Goal: Task Accomplishment & Management: Manage account settings

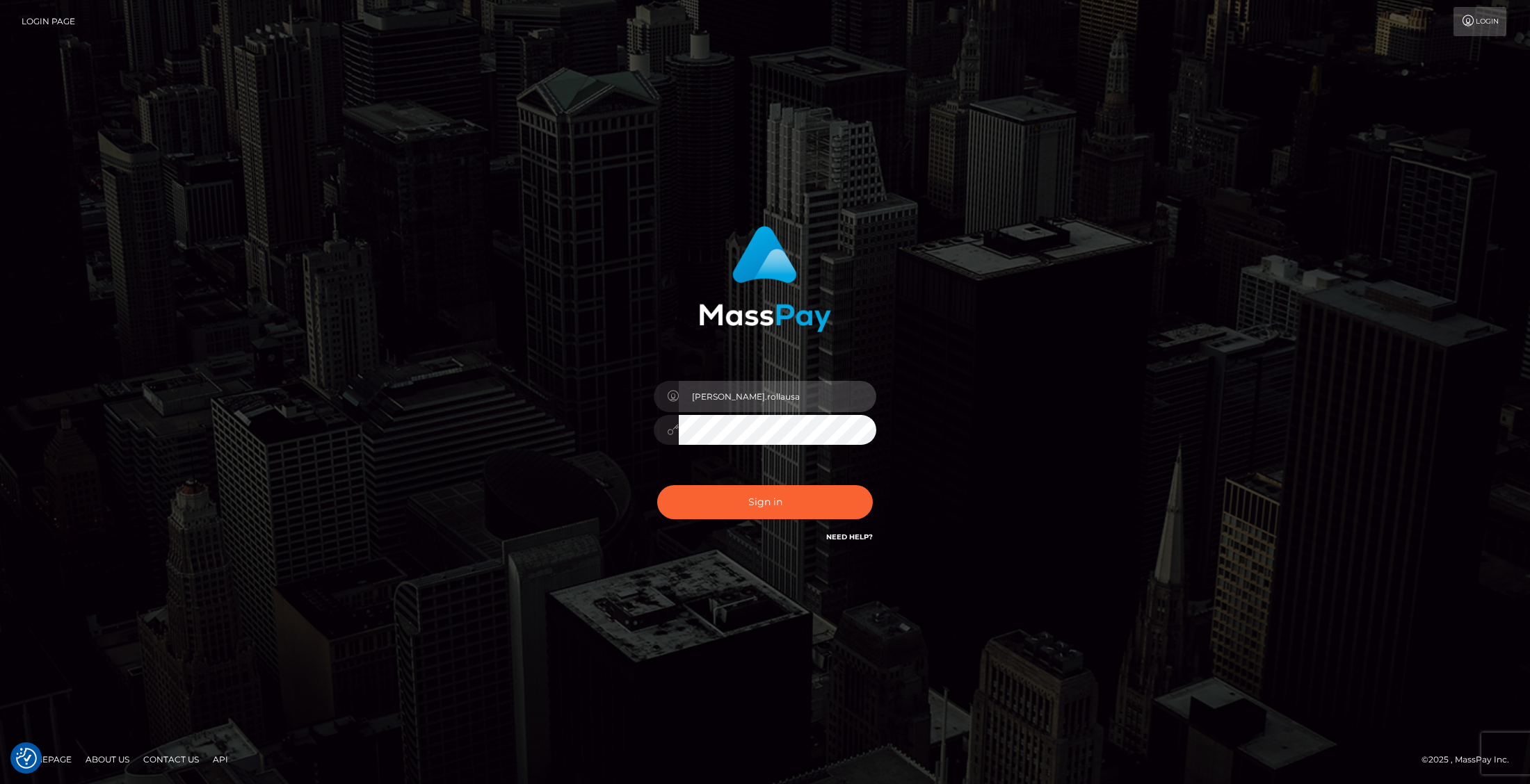
click at [798, 398] on input "Sebastian.rollausa" at bounding box center [778, 397] width 198 height 31
type input "sebastian.wow"
click at [560, 456] on div "sebastian.wow Sign in" at bounding box center [765, 392] width 793 height 354
click at [739, 501] on button "Sign in" at bounding box center [765, 502] width 216 height 34
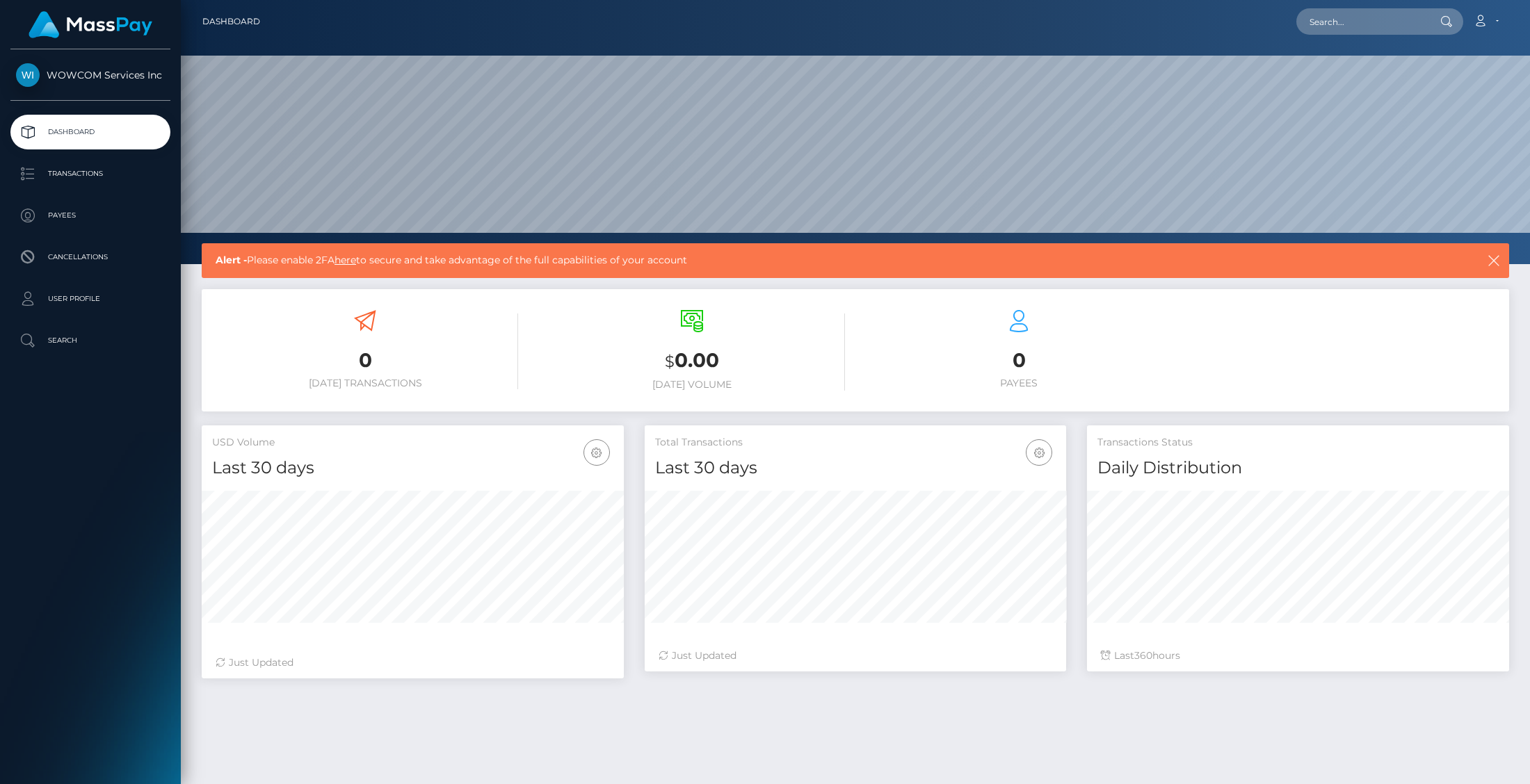
scroll to position [245, 422]
click at [1497, 19] on link "Account" at bounding box center [1485, 21] width 41 height 29
click at [1451, 88] on link "Logout" at bounding box center [1453, 89] width 112 height 26
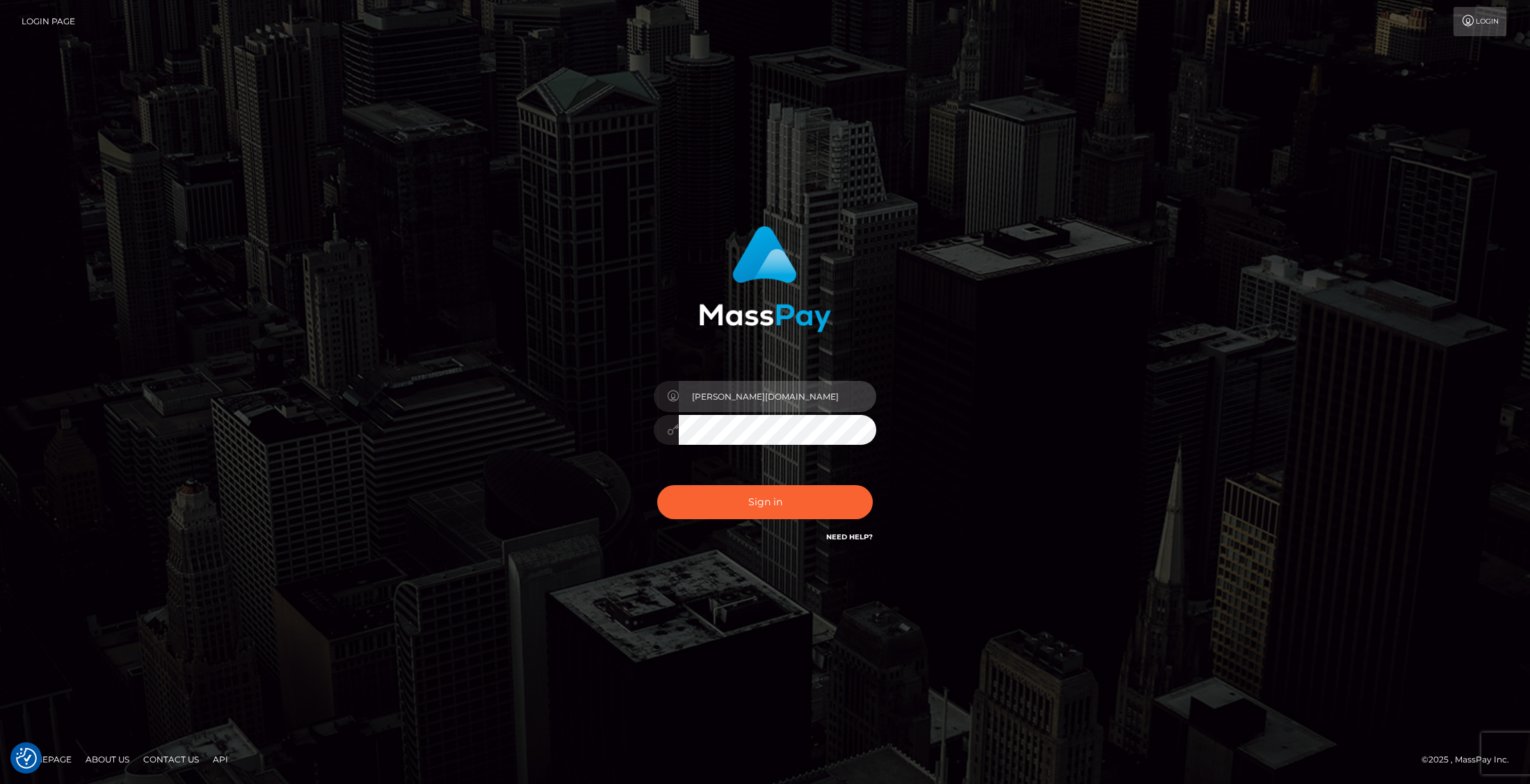
click at [741, 392] on input "sebastian.wow" at bounding box center [778, 397] width 198 height 31
type input "Sebastian.rollausa"
click at [655, 429] on div at bounding box center [764, 428] width 222 height 27
click at [572, 461] on div "Sebastian.rollausa Sign in" at bounding box center [765, 392] width 386 height 354
click at [709, 508] on button "Sign in" at bounding box center [765, 502] width 216 height 34
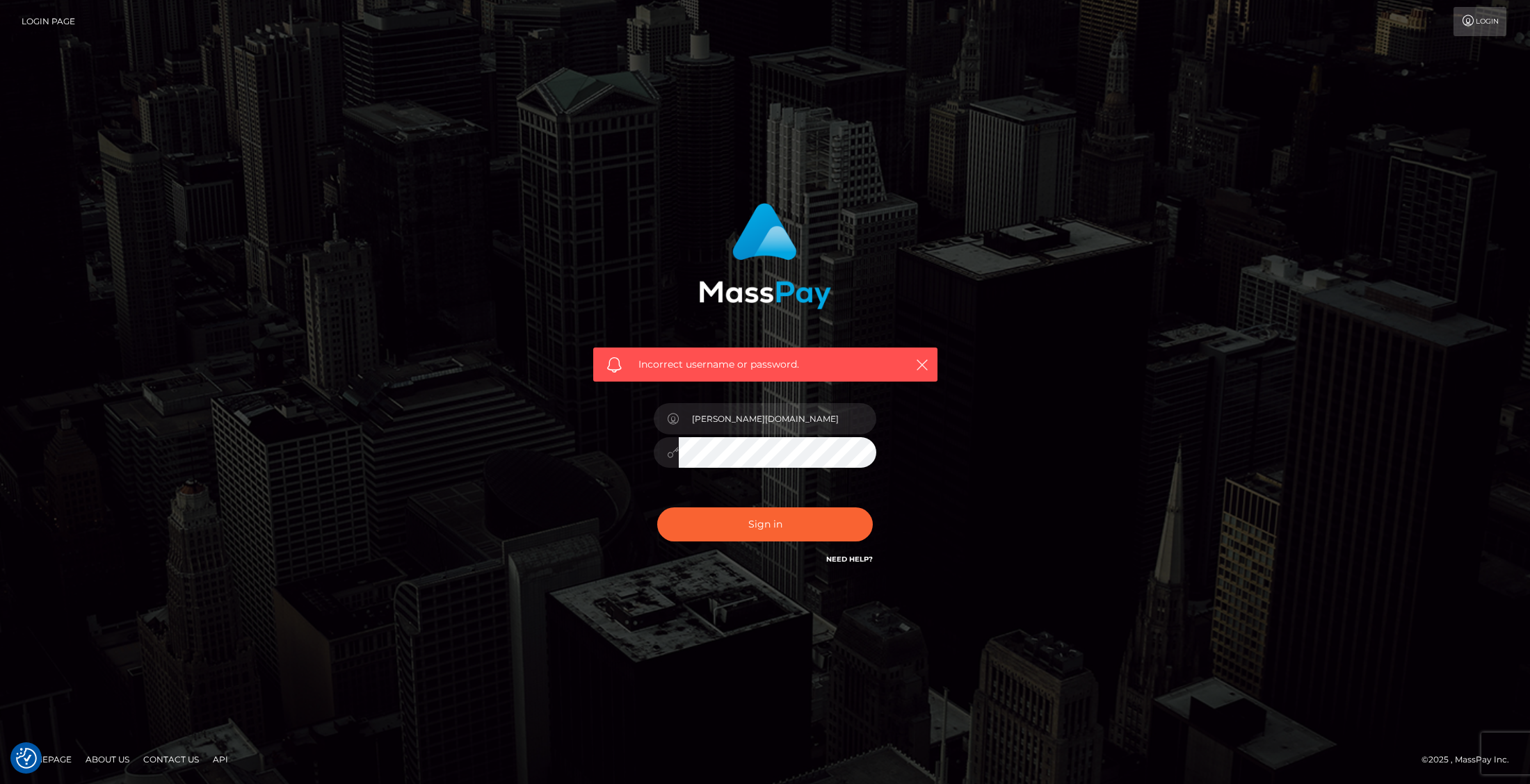
click at [674, 453] on div at bounding box center [764, 450] width 222 height 27
click at [753, 412] on input "sebastian.wow" at bounding box center [778, 418] width 198 height 31
type input "Sebastian.rollausa"
click at [650, 452] on div "Sebastian.rollausa" at bounding box center [764, 445] width 243 height 106
click at [720, 519] on button "Sign in" at bounding box center [765, 525] width 216 height 34
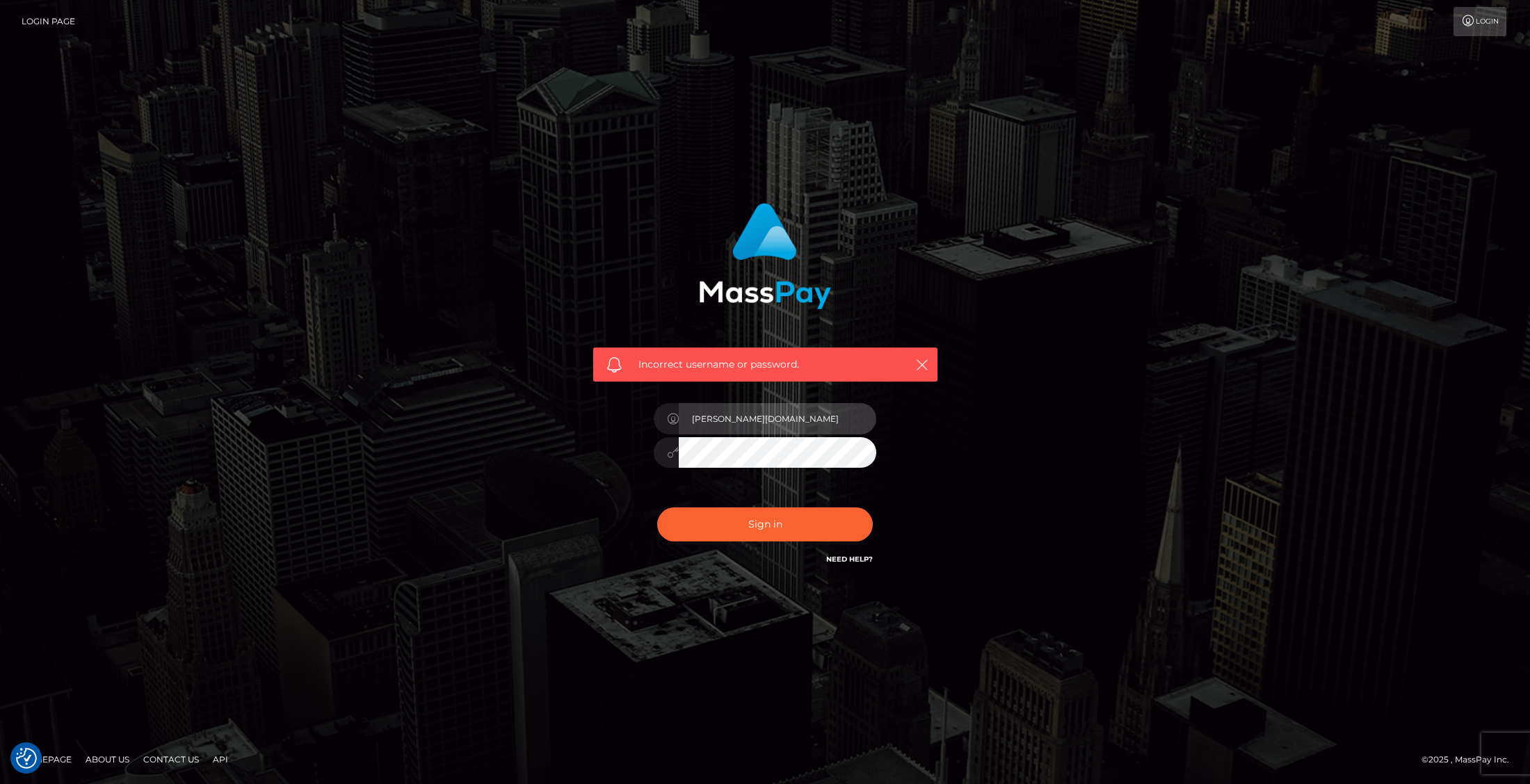
click at [756, 418] on input "[PERSON_NAME][DOMAIN_NAME]" at bounding box center [778, 418] width 198 height 31
type input "[PERSON_NAME].rollausa"
click at [631, 449] on div "Incorrect username or password. Sebastian.rollausa" at bounding box center [765, 385] width 365 height 386
click at [592, 510] on div "Incorrect username or password. Sebastian.rollausa" at bounding box center [765, 385] width 365 height 386
click at [711, 525] on button "Sign in" at bounding box center [765, 525] width 216 height 34
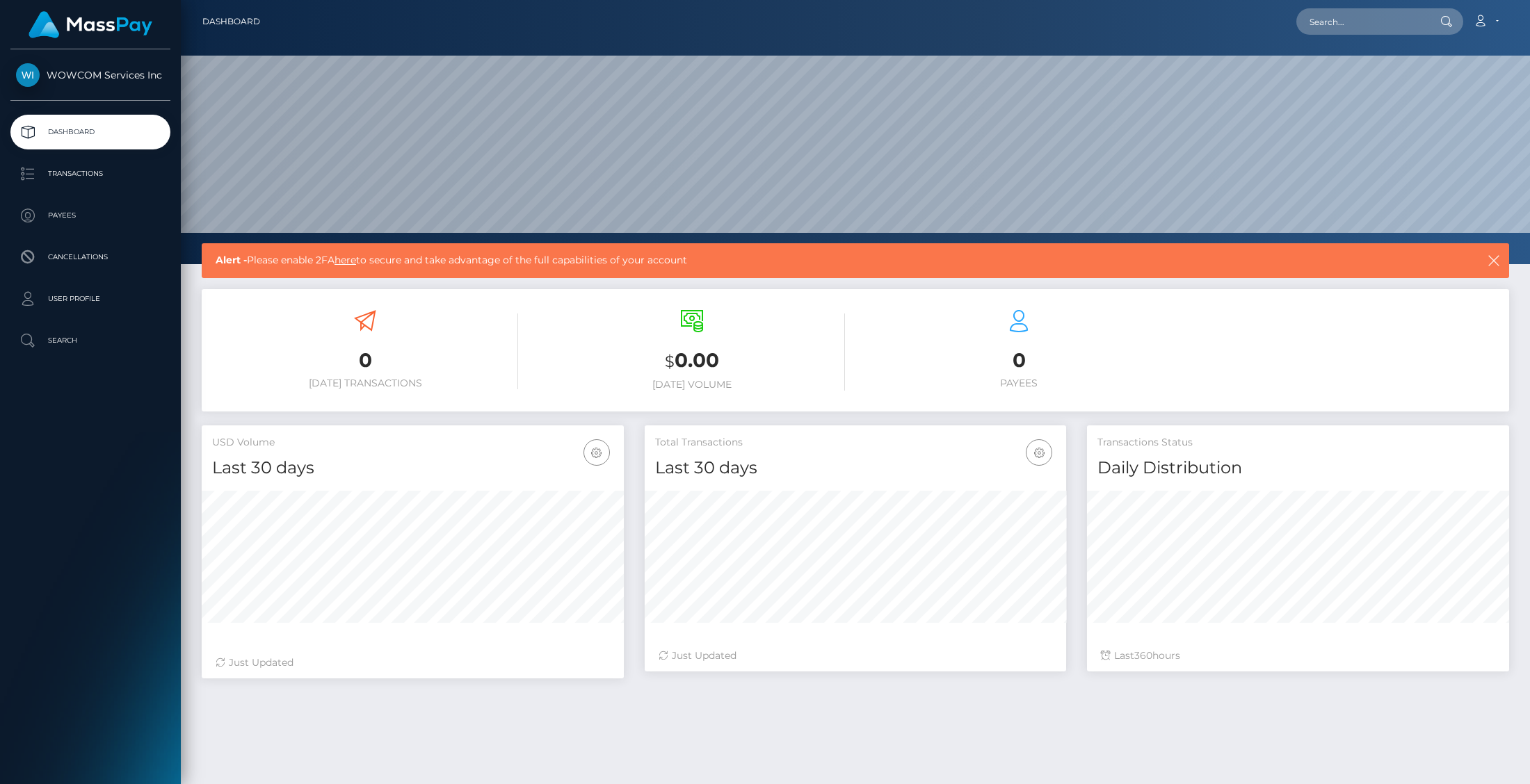
scroll to position [245, 422]
click at [1503, 22] on link "Account" at bounding box center [1485, 21] width 41 height 29
click at [1440, 91] on link "Logout" at bounding box center [1453, 89] width 112 height 26
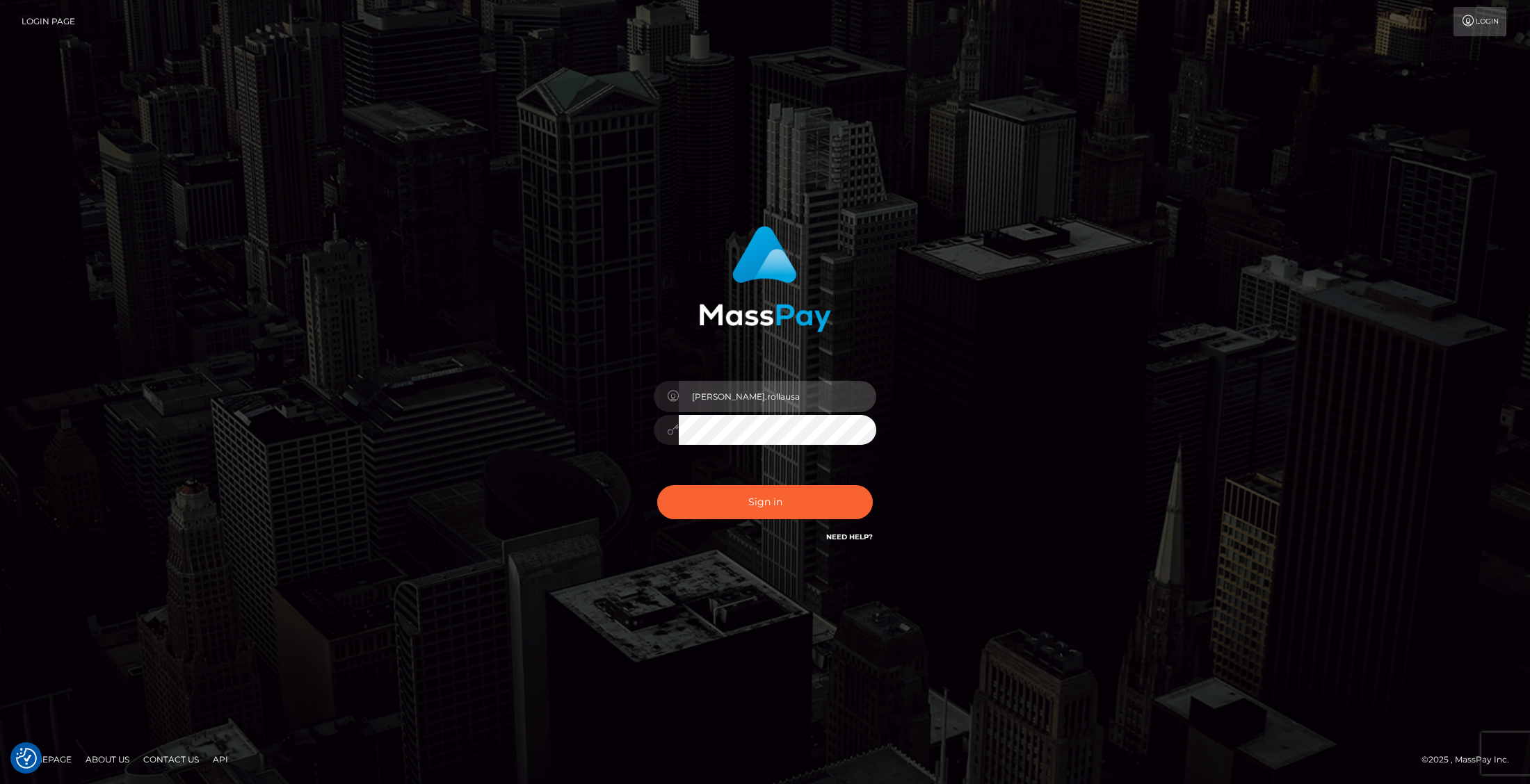
click at [809, 391] on input "[PERSON_NAME].rollausa" at bounding box center [778, 397] width 198 height 31
click at [819, 394] on input "[PERSON_NAME].rollausa" at bounding box center [778, 397] width 198 height 31
click at [831, 397] on input "[PERSON_NAME].rollausa" at bounding box center [778, 397] width 198 height 31
type input "[PERSON_NAME].wowcom"
click at [652, 431] on div "[PERSON_NAME].wowcom" at bounding box center [764, 423] width 243 height 106
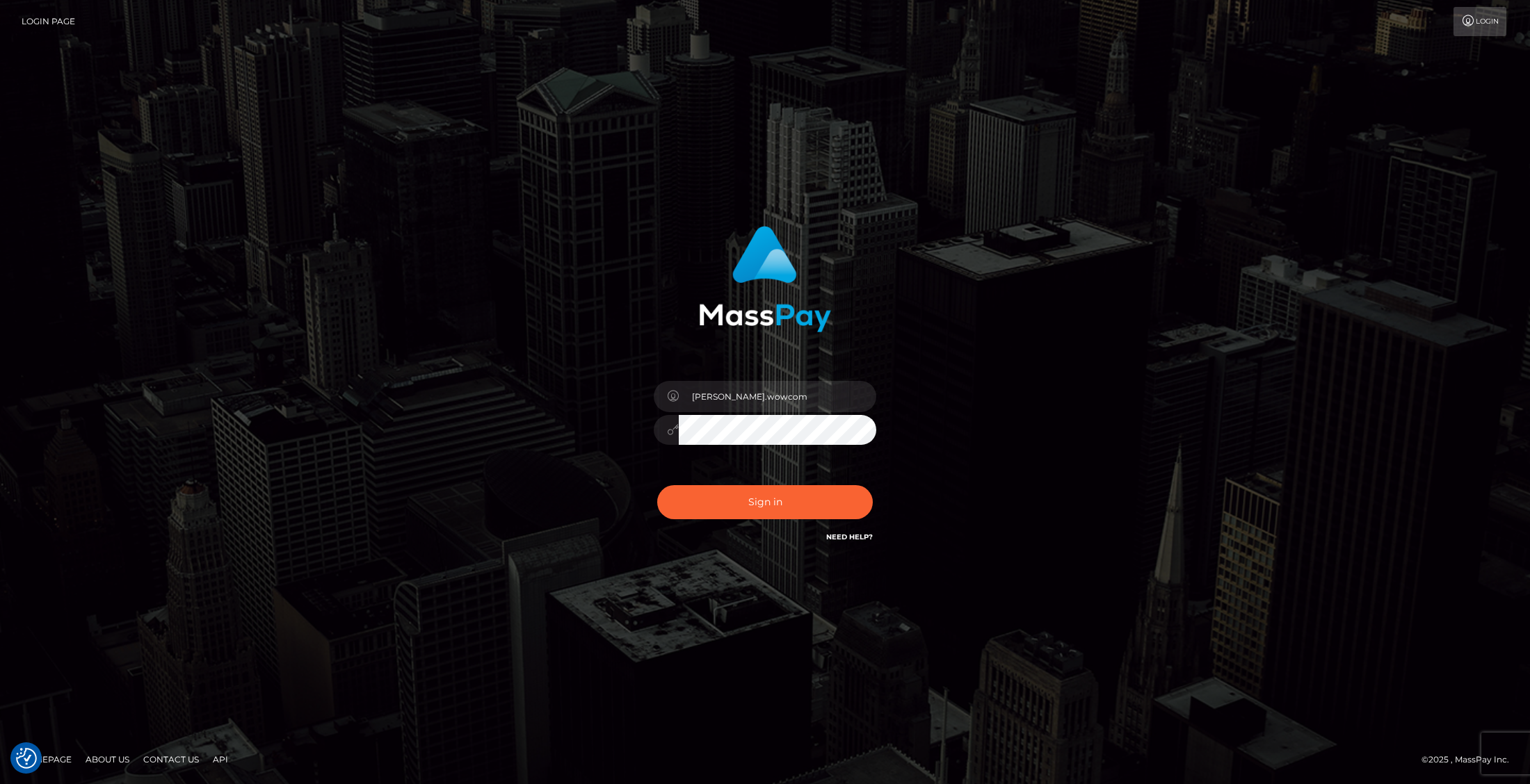
click at [607, 511] on div "Sebastian.wowcom Sign in" at bounding box center [765, 385] width 365 height 340
click at [703, 505] on button "Sign in" at bounding box center [765, 502] width 216 height 34
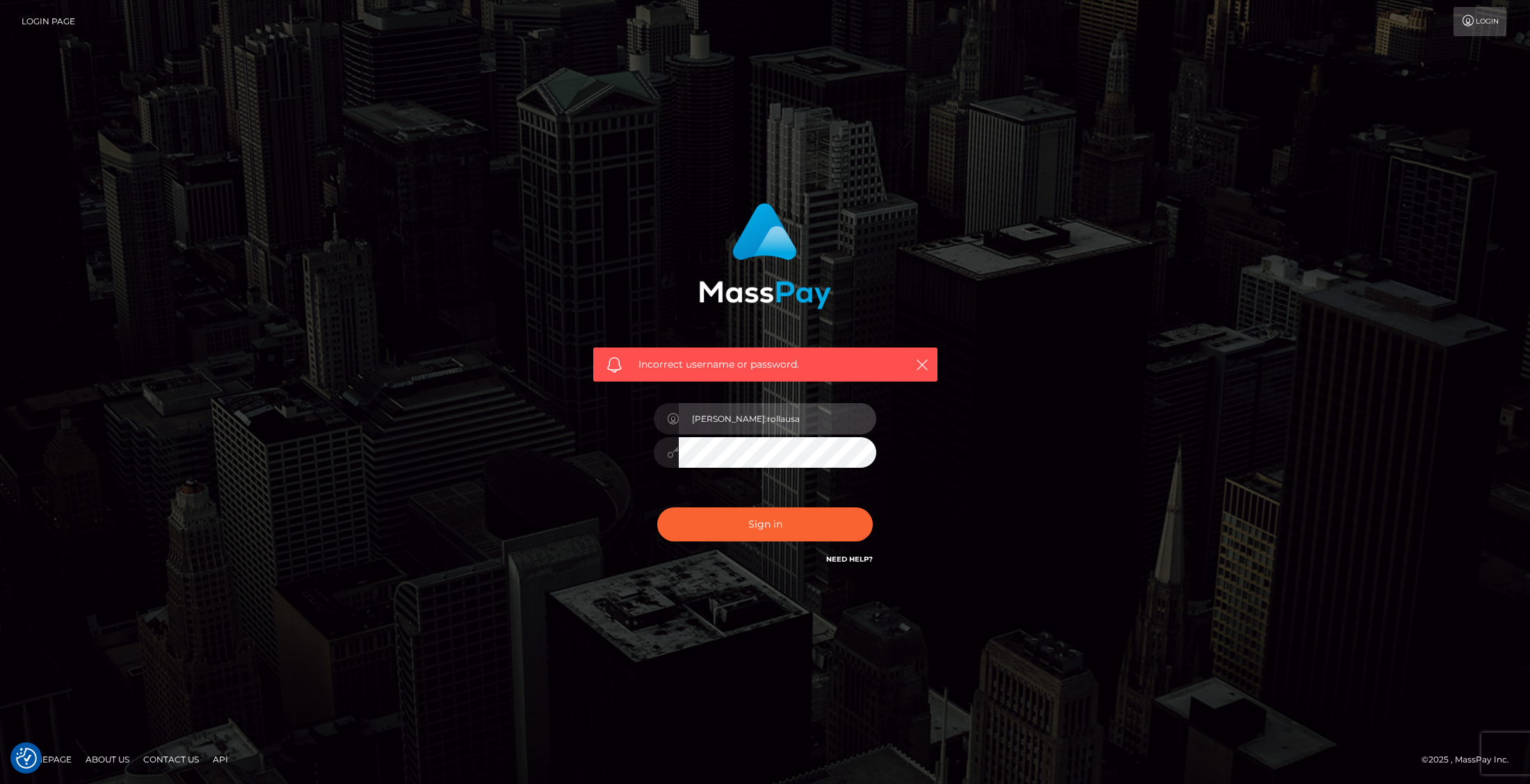
click at [788, 423] on input "[PERSON_NAME].rollausa" at bounding box center [778, 418] width 198 height 31
type input "[PERSON_NAME].wowcom"
click at [619, 461] on div "Incorrect username or password. Sebastian.wowcom" at bounding box center [765, 385] width 365 height 386
click at [731, 516] on button "Sign in" at bounding box center [765, 525] width 216 height 34
click at [774, 419] on input "[PERSON_NAME].rollausa" at bounding box center [778, 418] width 198 height 31
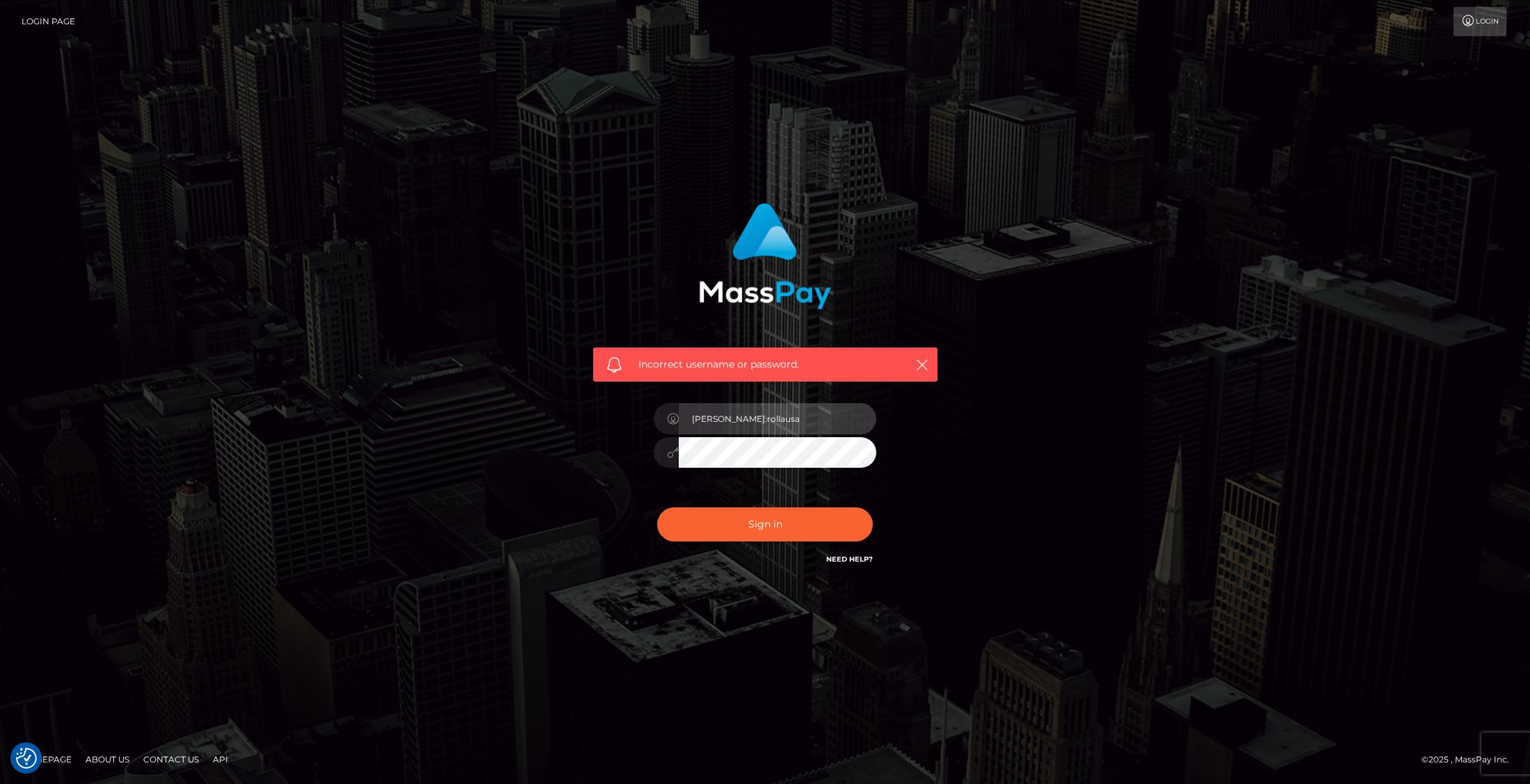
click at [798, 418] on input "[PERSON_NAME].rollausa" at bounding box center [778, 418] width 198 height 31
type input "[PERSON_NAME].wowcom"
click at [793, 421] on input "[PERSON_NAME].wowcom" at bounding box center [778, 418] width 198 height 31
click at [787, 419] on input "[PERSON_NAME].wowcom" at bounding box center [778, 418] width 198 height 31
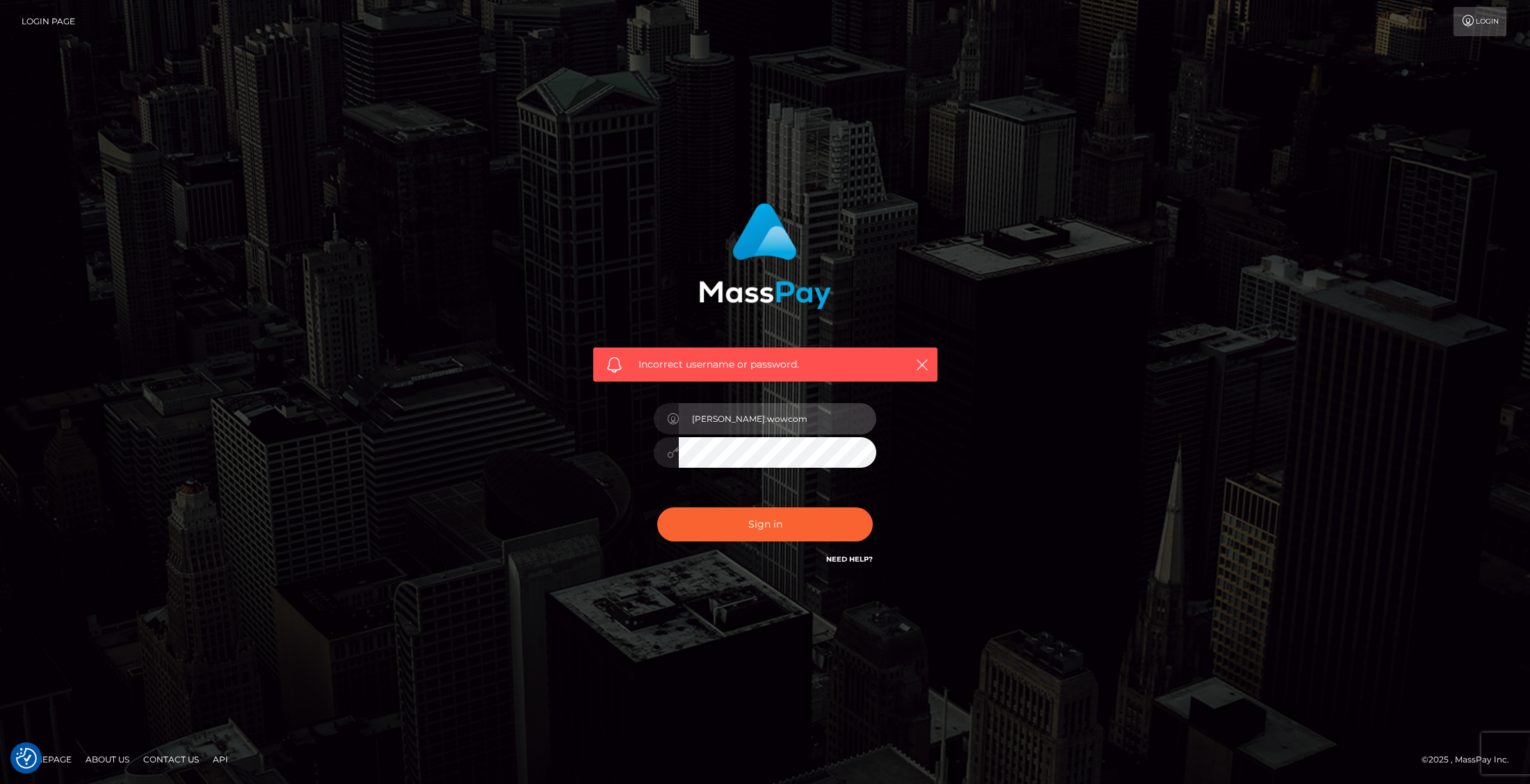
drag, startPoint x: 746, startPoint y: 424, endPoint x: 822, endPoint y: 415, distance: 76.5
click at [822, 415] on input "[PERSON_NAME].wowcom" at bounding box center [778, 418] width 198 height 31
drag, startPoint x: 713, startPoint y: 424, endPoint x: 822, endPoint y: 418, distance: 109.2
click at [822, 418] on input "[PERSON_NAME].wowcom" at bounding box center [778, 418] width 198 height 31
